Goal: Information Seeking & Learning: Learn about a topic

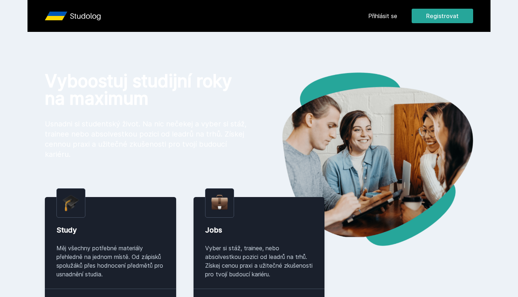
click at [391, 15] on link "Přihlásit se" at bounding box center [383, 16] width 29 height 9
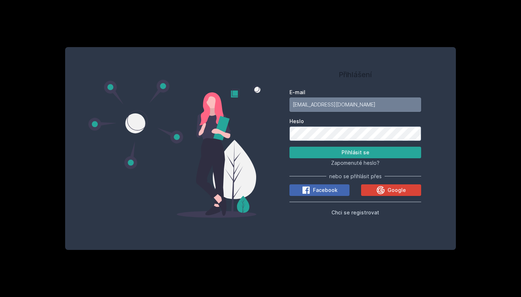
type input "[EMAIL_ADDRESS][DOMAIN_NAME]"
click at [356, 152] on button "Přihlásit se" at bounding box center [356, 153] width 132 height 12
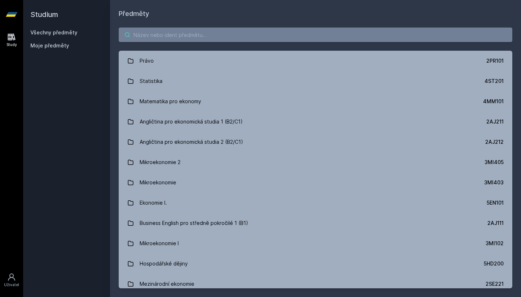
click at [262, 35] on input "search" at bounding box center [316, 35] width 394 height 14
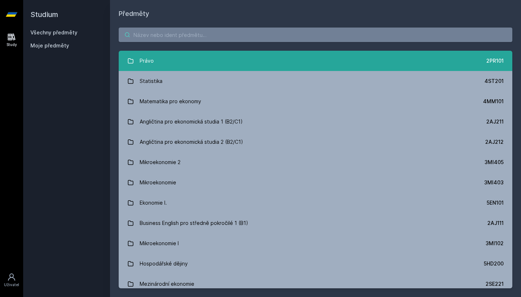
type input "a"
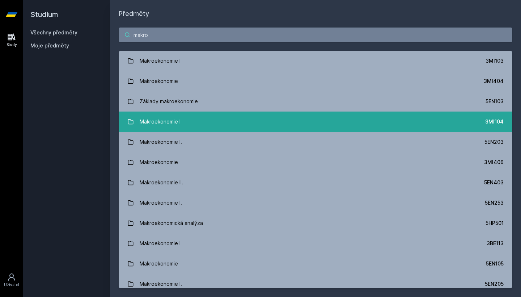
type input "makro"
click at [358, 124] on link "Makroekonomie I 3MI104" at bounding box center [316, 122] width 394 height 20
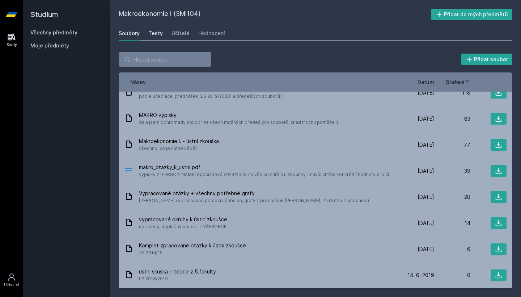
click at [157, 35] on div "Testy" at bounding box center [155, 33] width 14 height 7
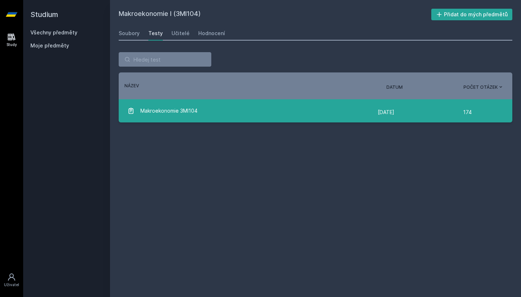
click at [177, 114] on span "Makroekonomie 3MI104" at bounding box center [168, 111] width 57 height 14
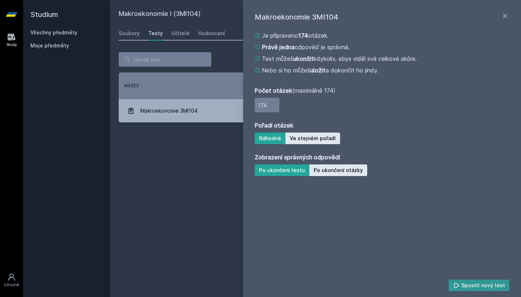
click at [466, 281] on button "Spustit nový test" at bounding box center [479, 285] width 61 height 12
